Goal: Navigation & Orientation: Understand site structure

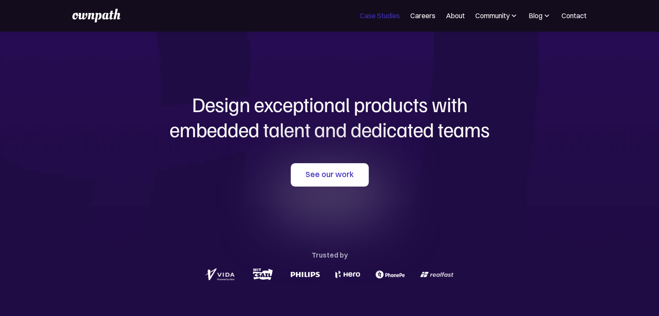
click at [385, 14] on link "Case Studies" at bounding box center [379, 15] width 40 height 10
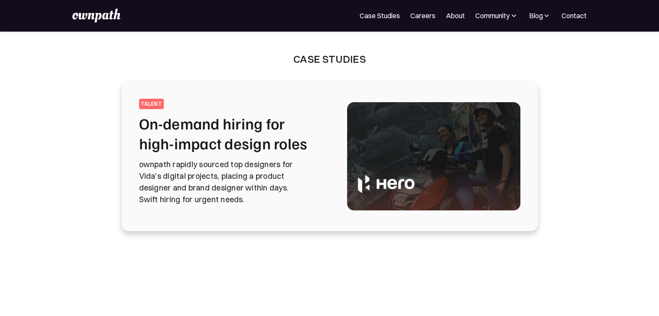
click at [416, 15] on link "Careers" at bounding box center [422, 15] width 25 height 10
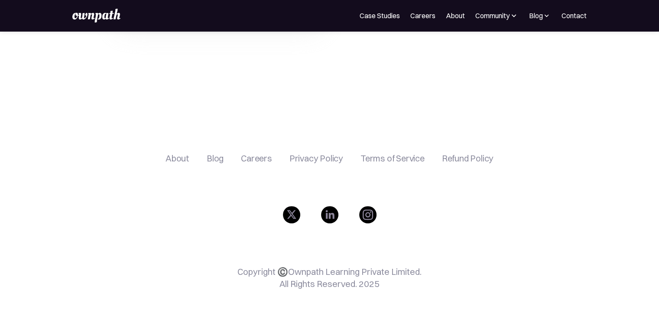
scroll to position [230, 0]
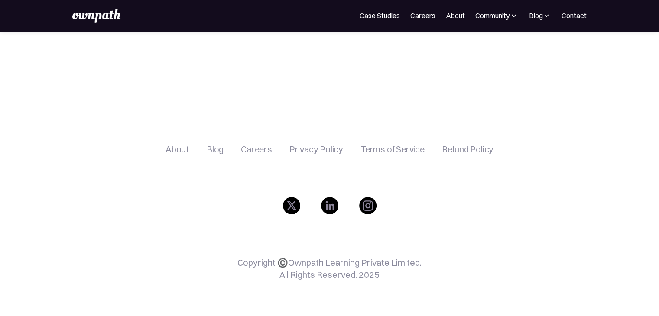
click at [175, 151] on div "About" at bounding box center [177, 149] width 24 height 10
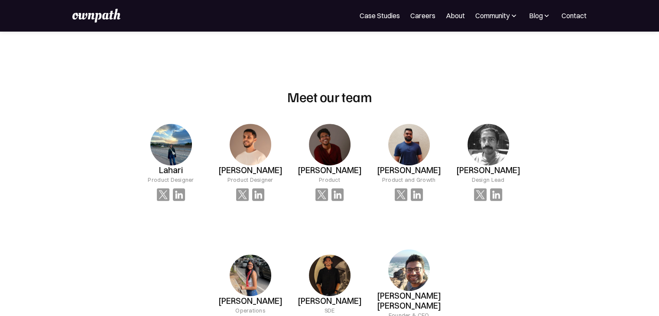
scroll to position [542, 0]
